Goal: Transaction & Acquisition: Purchase product/service

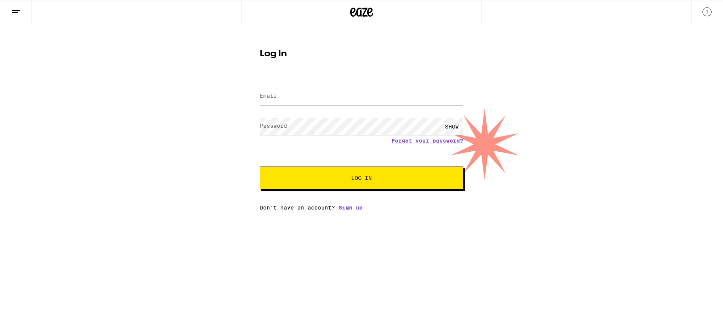
click at [283, 97] on input "Email" at bounding box center [362, 96] width 204 height 17
type input "[PERSON_NAME][EMAIL_ADDRESS][PERSON_NAME][DOMAIN_NAME]"
click at [260, 166] on button "Log In" at bounding box center [362, 177] width 204 height 23
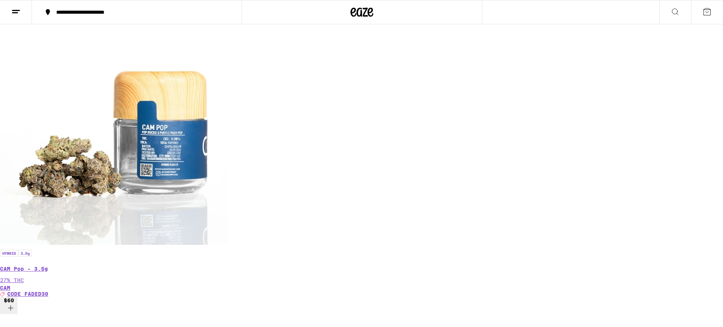
scroll to position [432, 0]
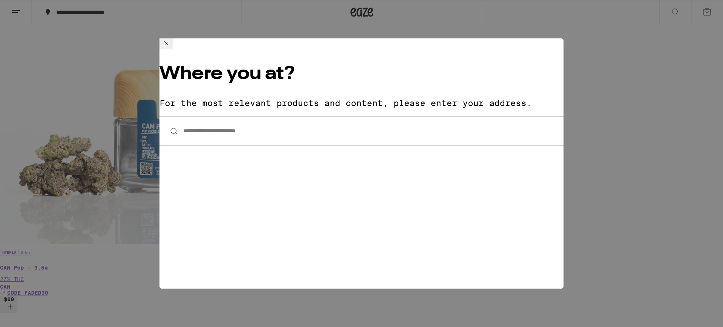
click at [231, 116] on input "**********" at bounding box center [362, 130] width 404 height 29
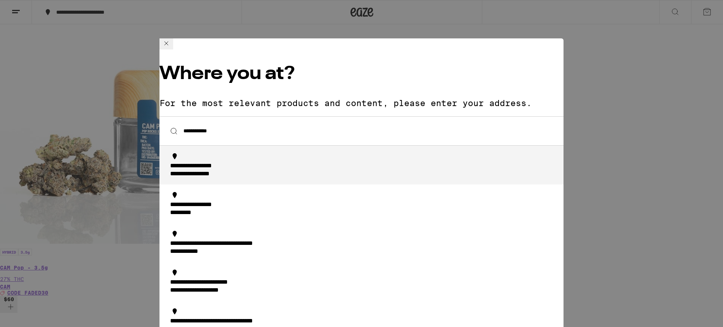
type input "**********"
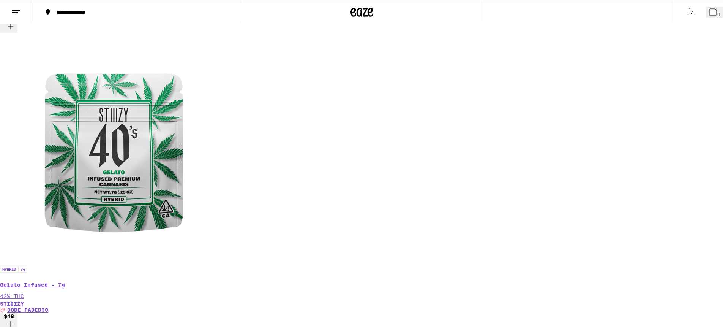
scroll to position [456, 0]
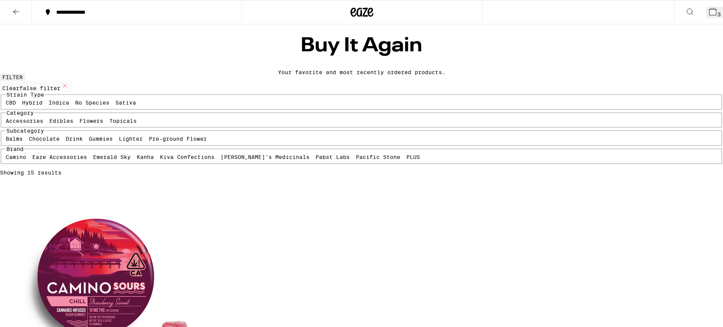
click at [10, 7] on button at bounding box center [16, 12] width 32 height 24
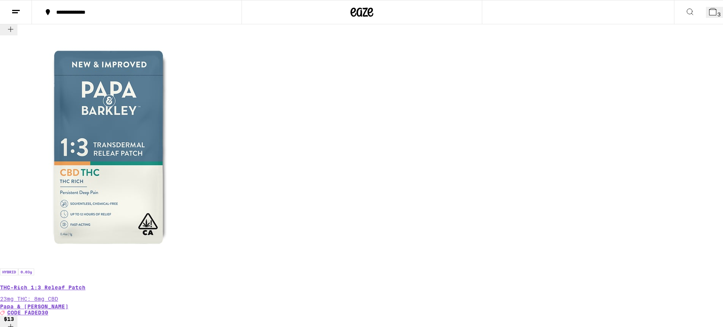
scroll to position [2491, 0]
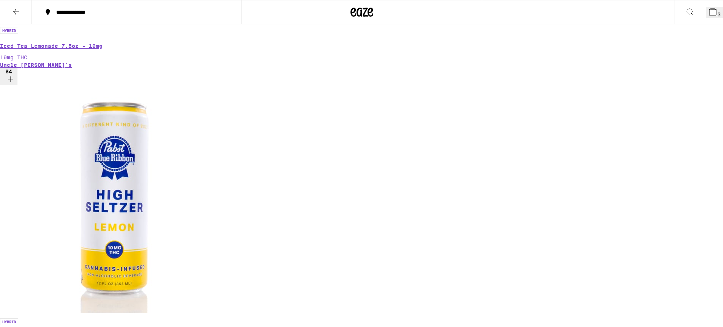
scroll to position [950, 0]
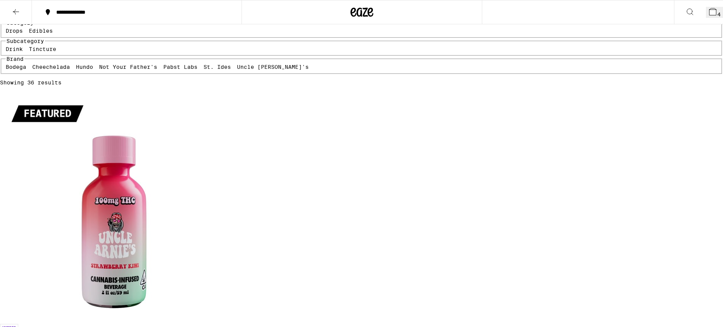
scroll to position [0, 0]
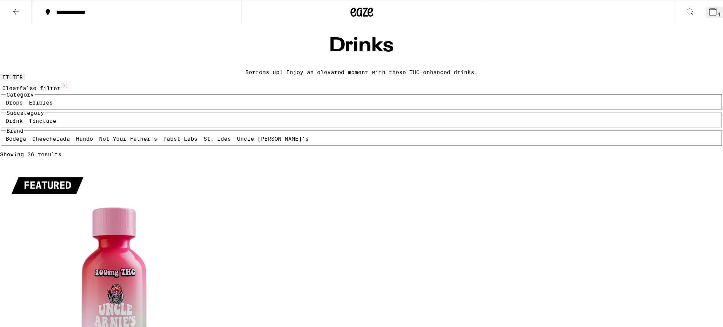
click at [711, 18] on button "4" at bounding box center [714, 12] width 17 height 11
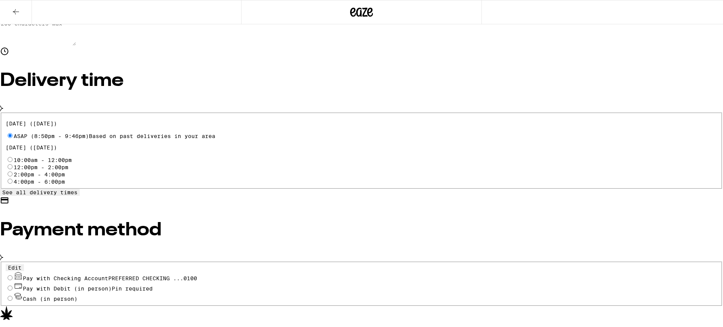
scroll to position [221, 0]
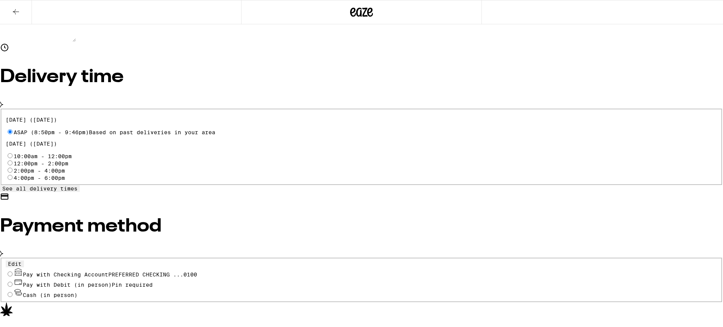
click at [197, 271] on span "Pay with Checking Account PREFERRED CHECKING ...0100" at bounding box center [110, 274] width 174 height 6
click at [13, 271] on input "Pay with Checking Account PREFERRED CHECKING ...0100" at bounding box center [10, 273] width 5 height 5
radio input "true"
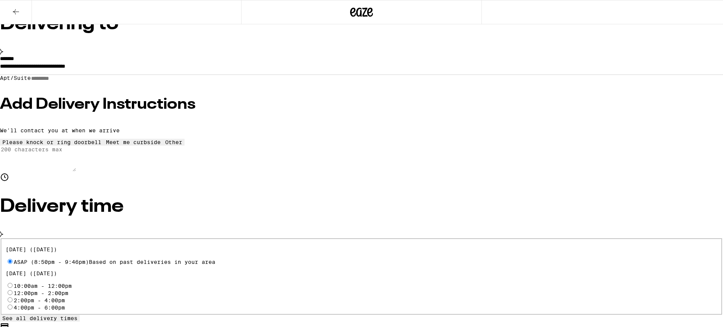
scroll to position [0, 0]
